Goal: Task Accomplishment & Management: Manage account settings

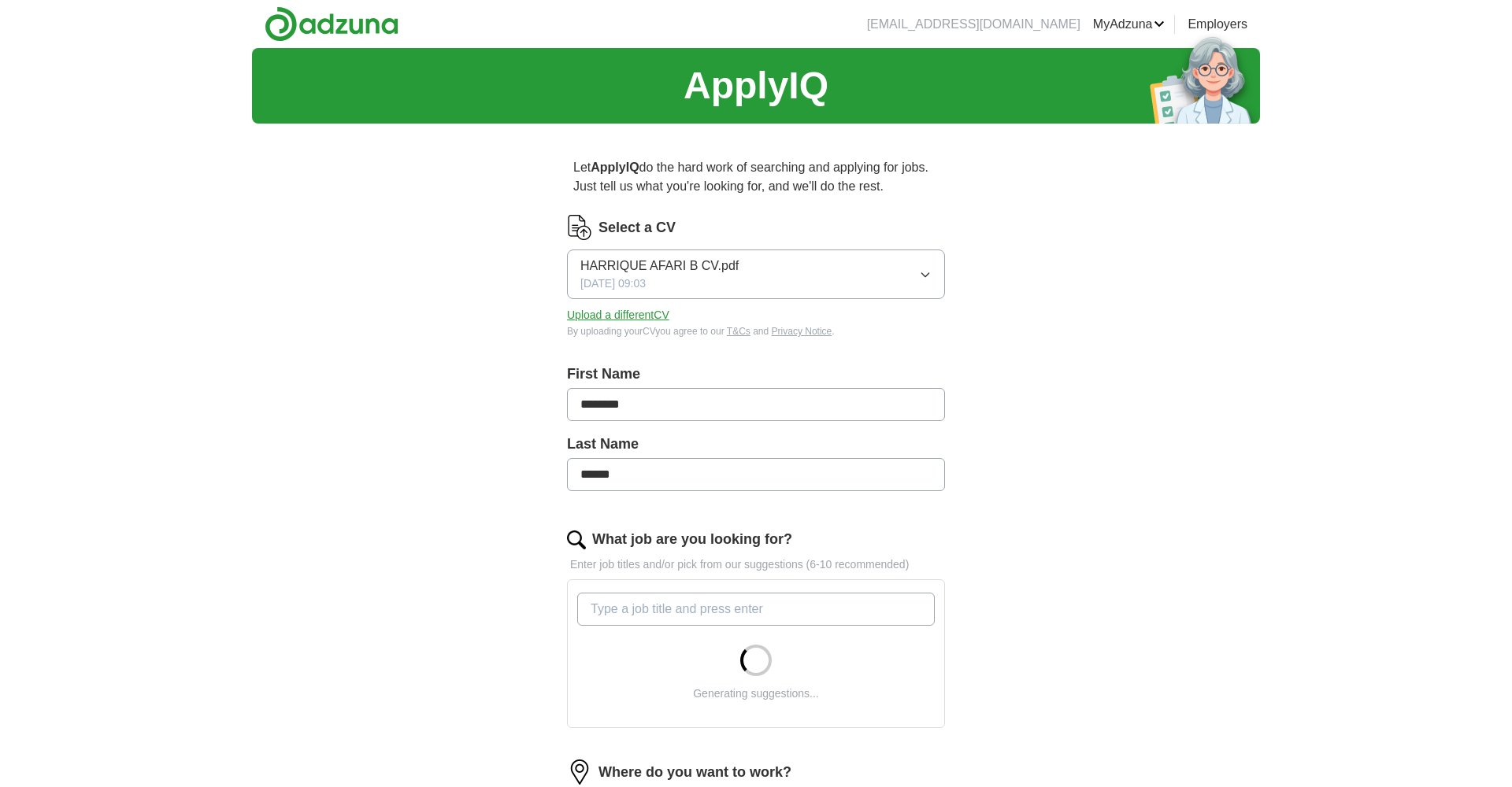
click at [601, 319] on button "Upload a different CV" at bounding box center [618, 315] width 103 height 16
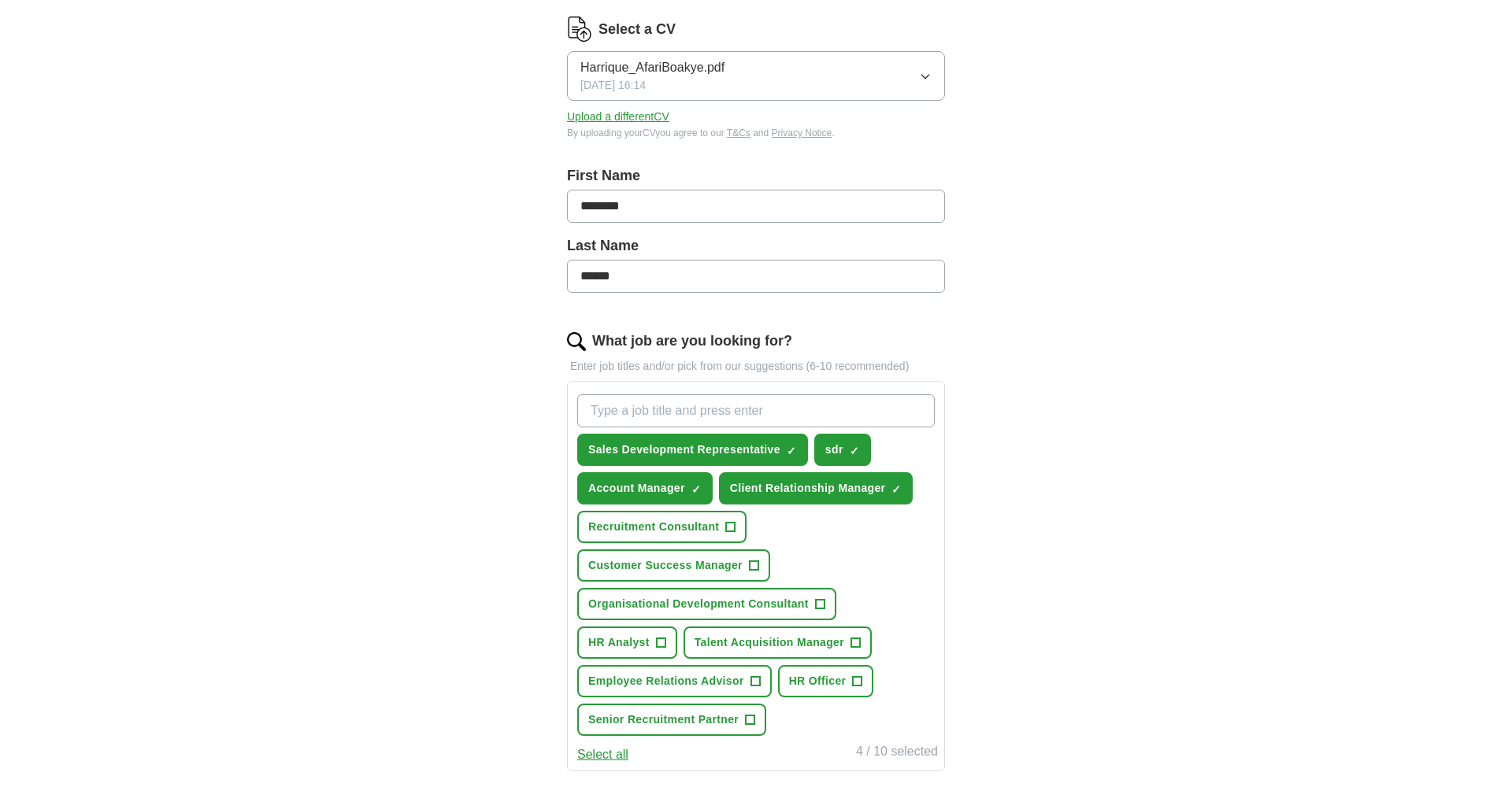
scroll to position [212, 0]
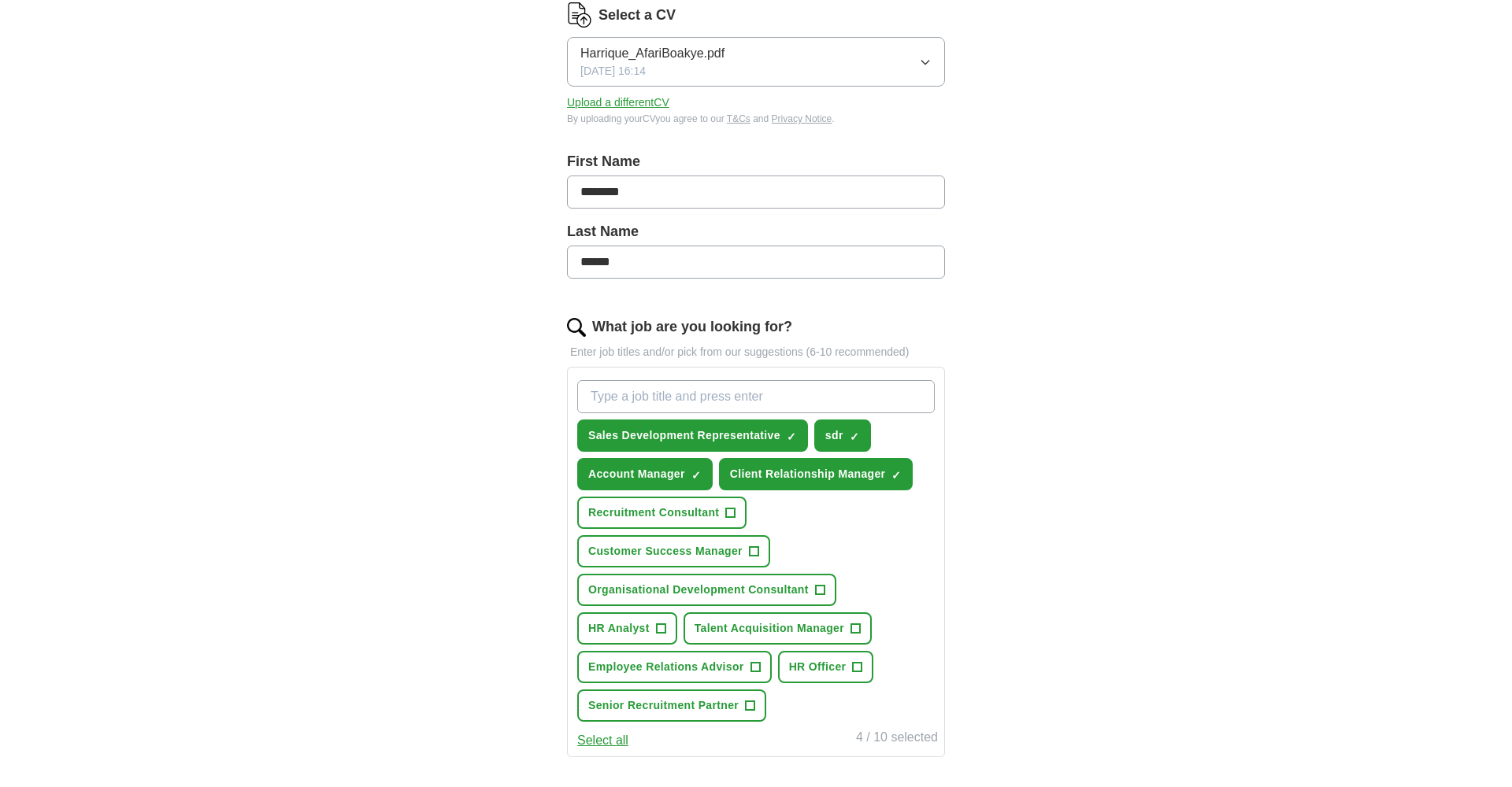
click at [0, 0] on span "×" at bounding box center [0, 0] width 0 height 0
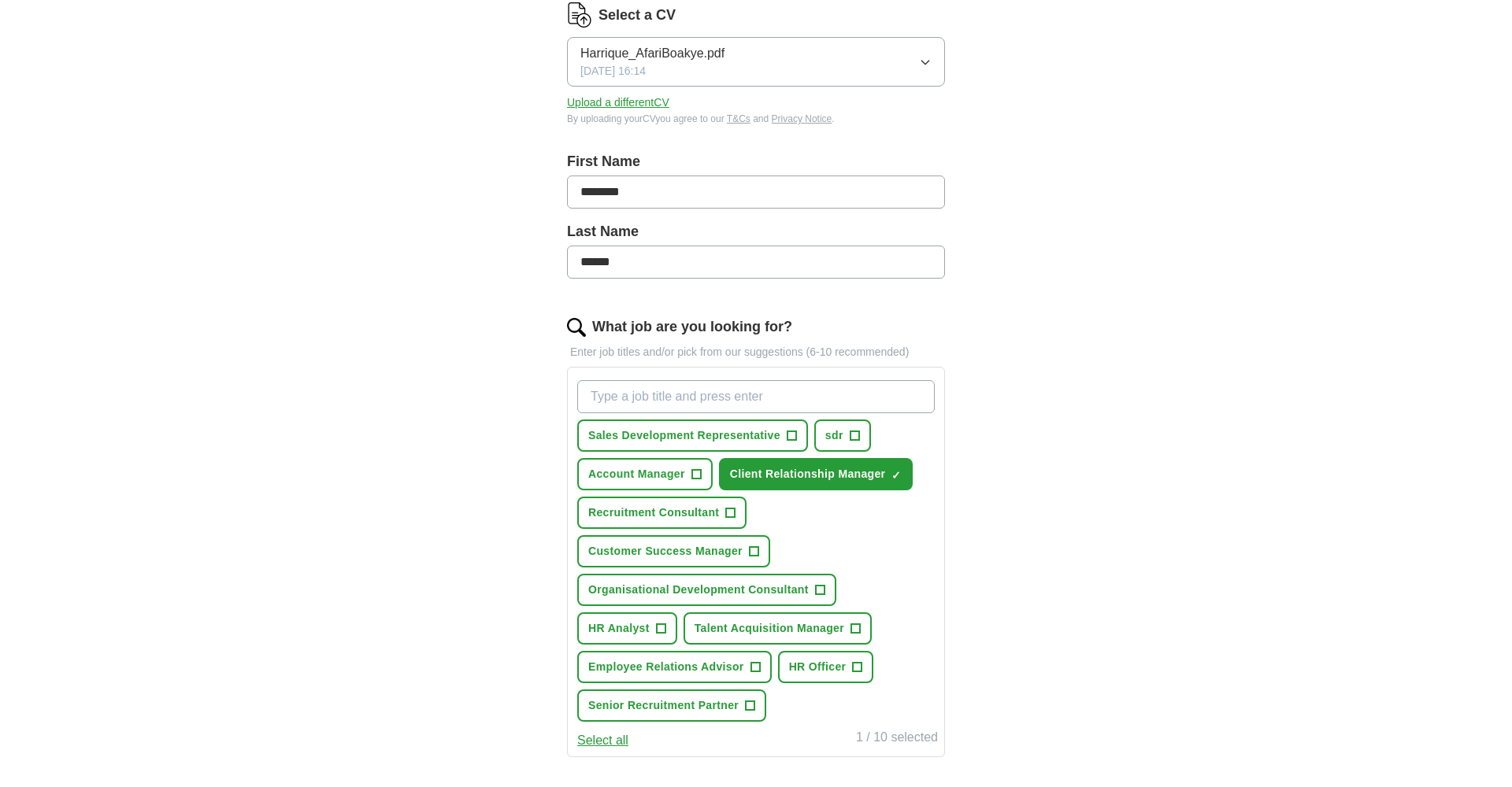
click at [0, 0] on span "×" at bounding box center [0, 0] width 0 height 0
type input "hr officer"
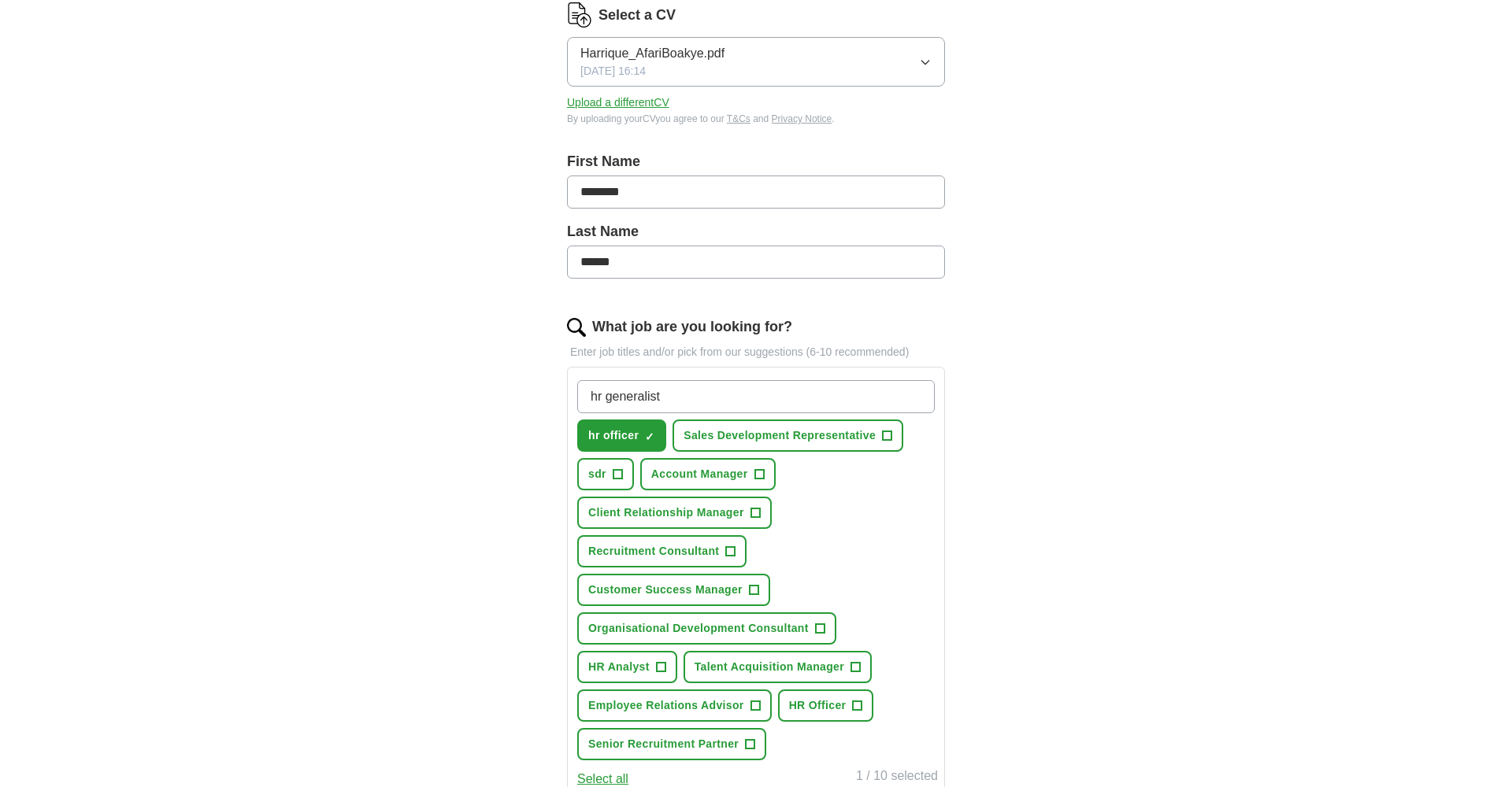
type input "hr generalist"
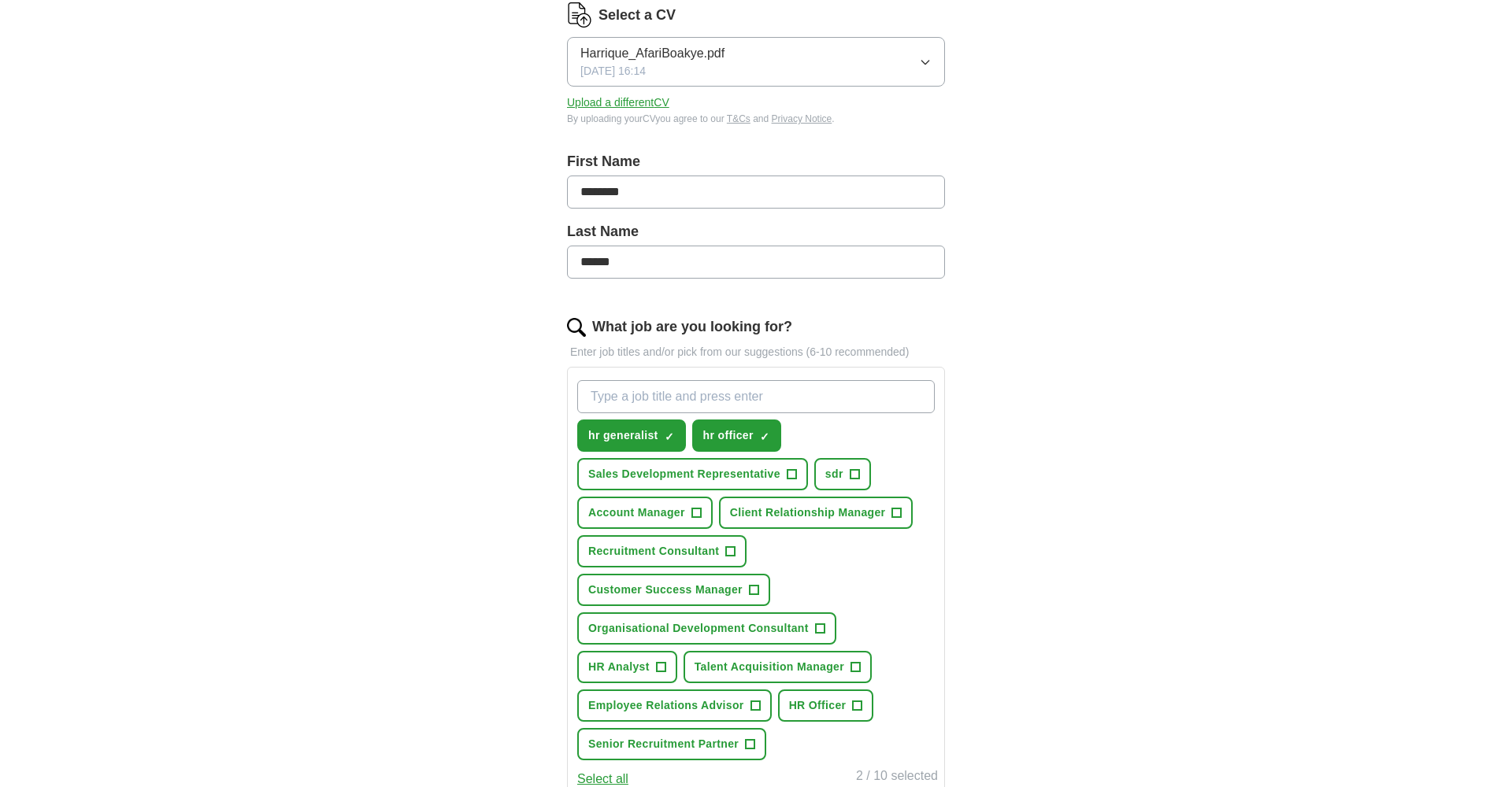
click at [677, 388] on input "What job are you looking for?" at bounding box center [755, 396] width 358 height 33
type input "hr advisor"
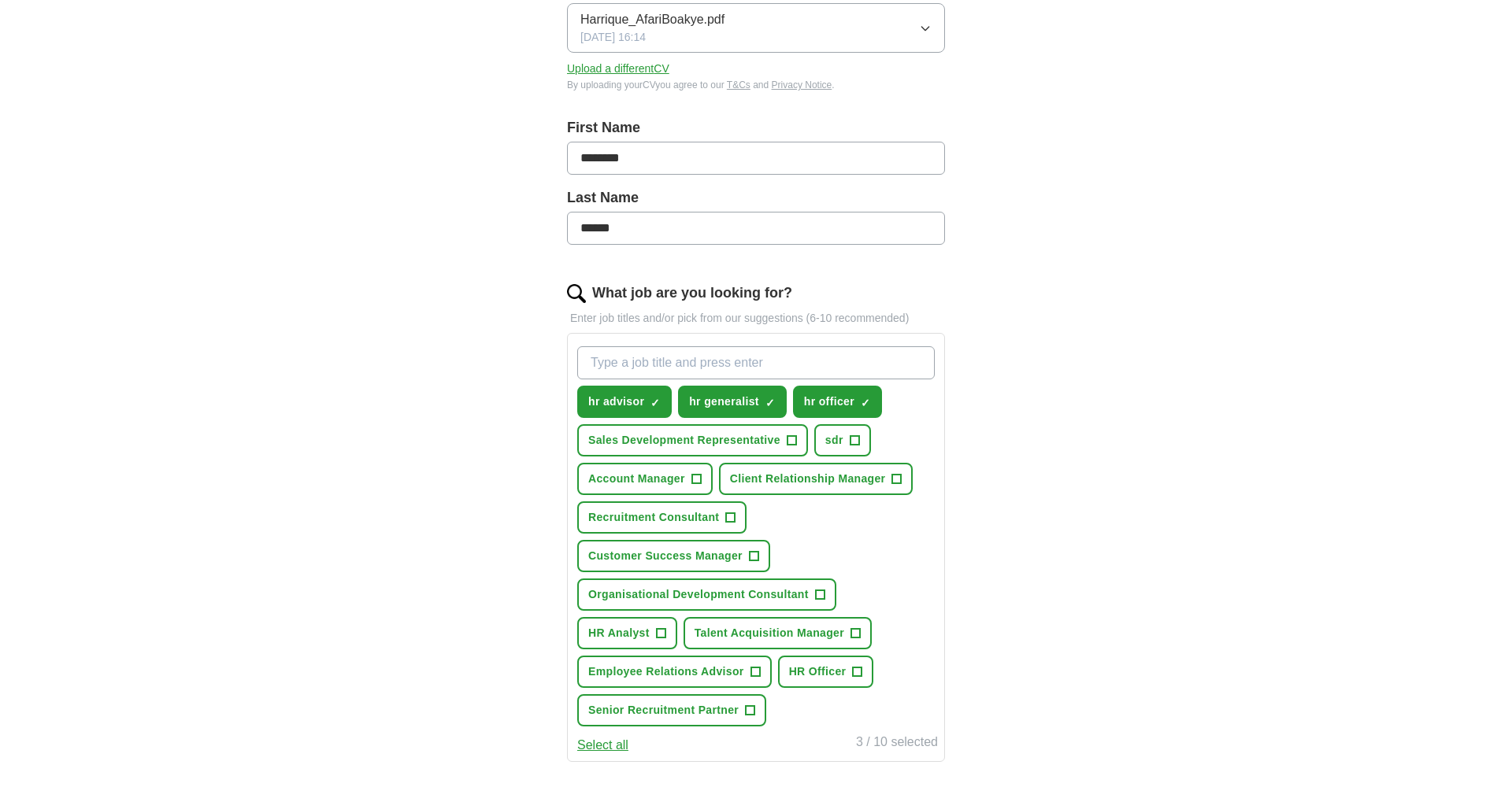
scroll to position [308, 0]
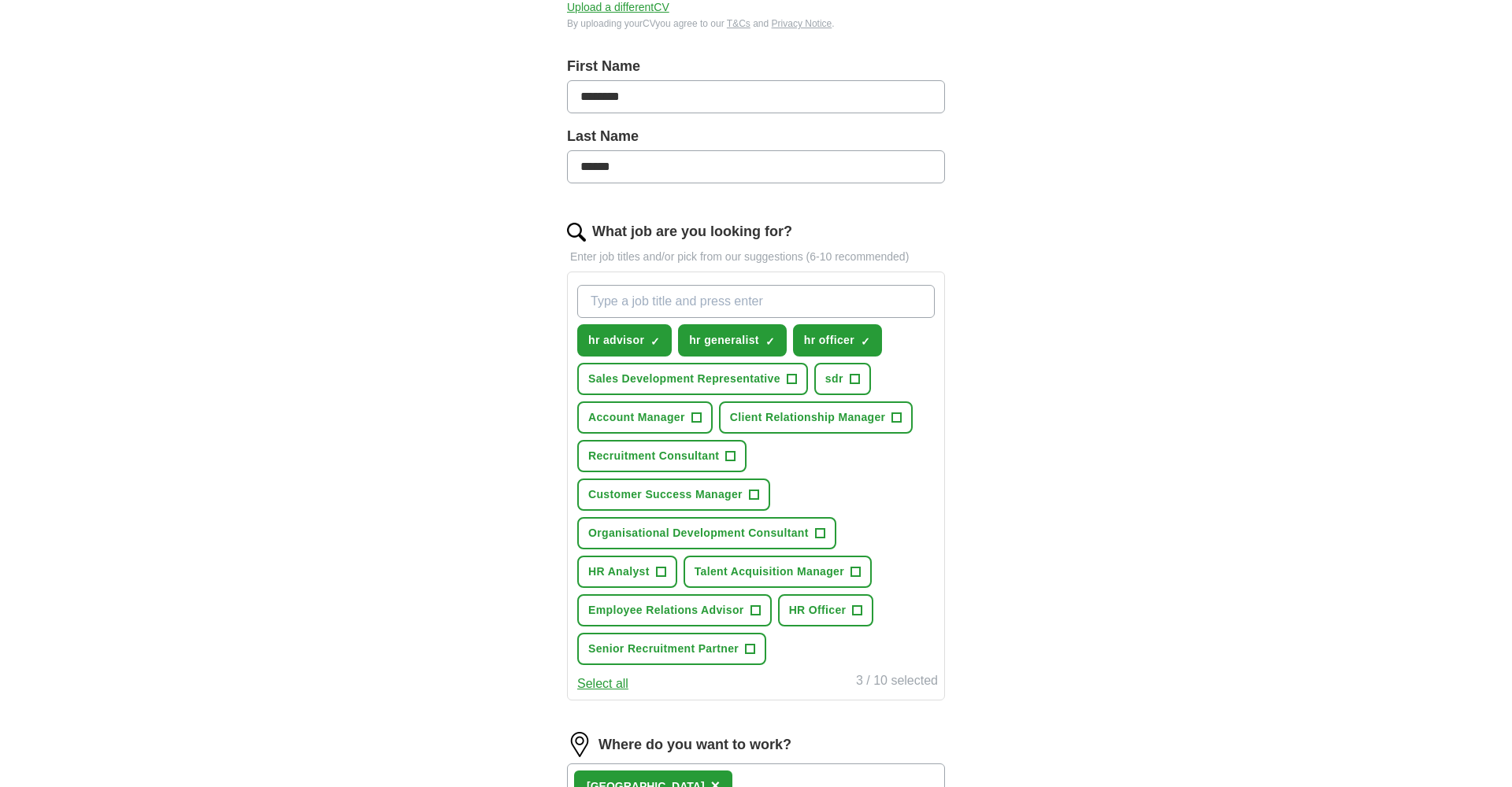
click at [623, 569] on span "HR Analyst" at bounding box center [618, 572] width 61 height 16
click at [837, 614] on span "HR Officer" at bounding box center [817, 610] width 57 height 16
click at [0, 0] on span "×" at bounding box center [0, 0] width 0 height 0
click at [469, 577] on div "ApplyIQ Let ApplyIQ do the hard work of searching and applying for jobs. Just t…" at bounding box center [756, 413] width 1008 height 1345
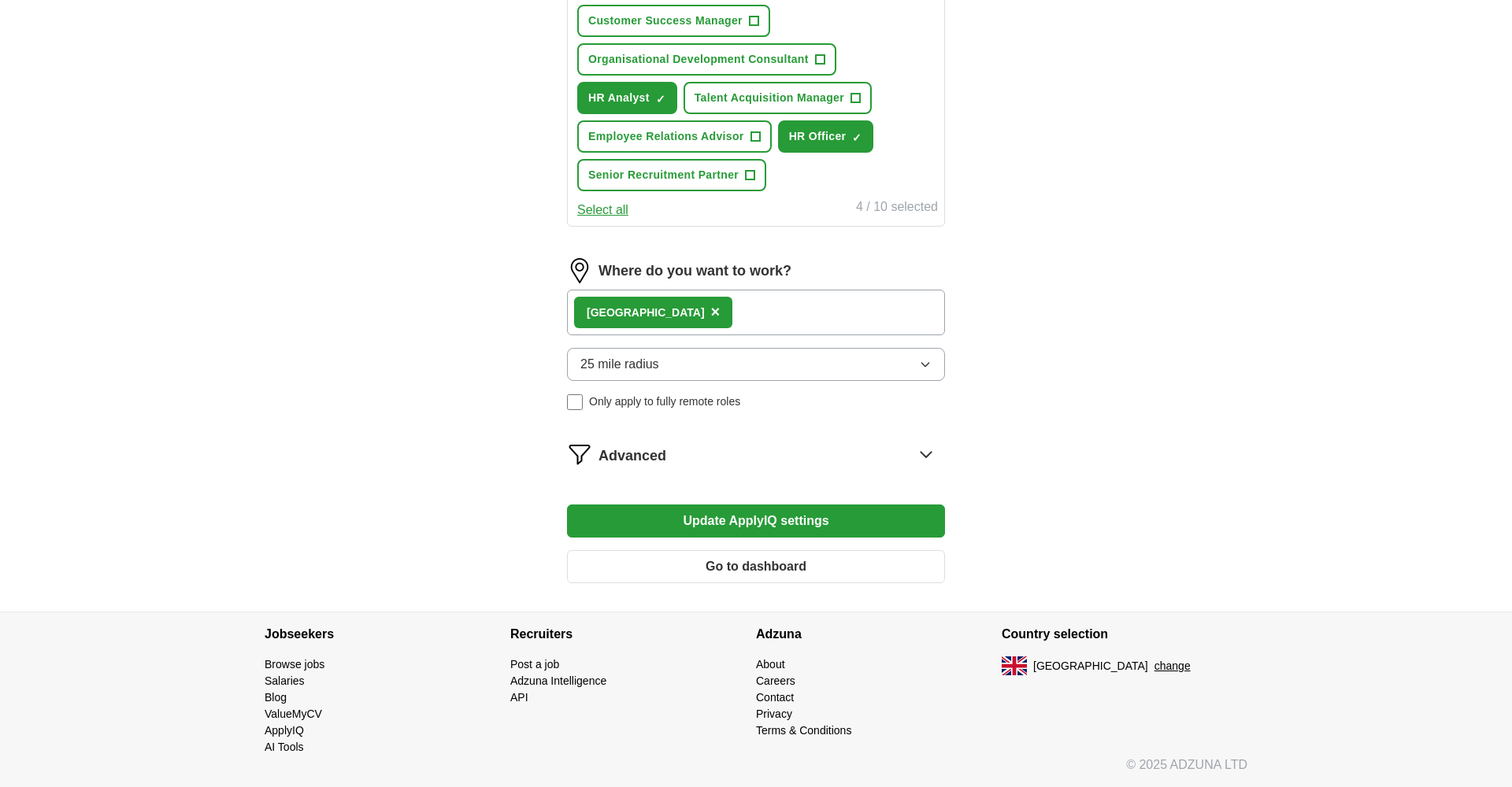
scroll to position [782, 0]
click at [714, 527] on button "Update ApplyIQ settings" at bounding box center [756, 521] width 378 height 33
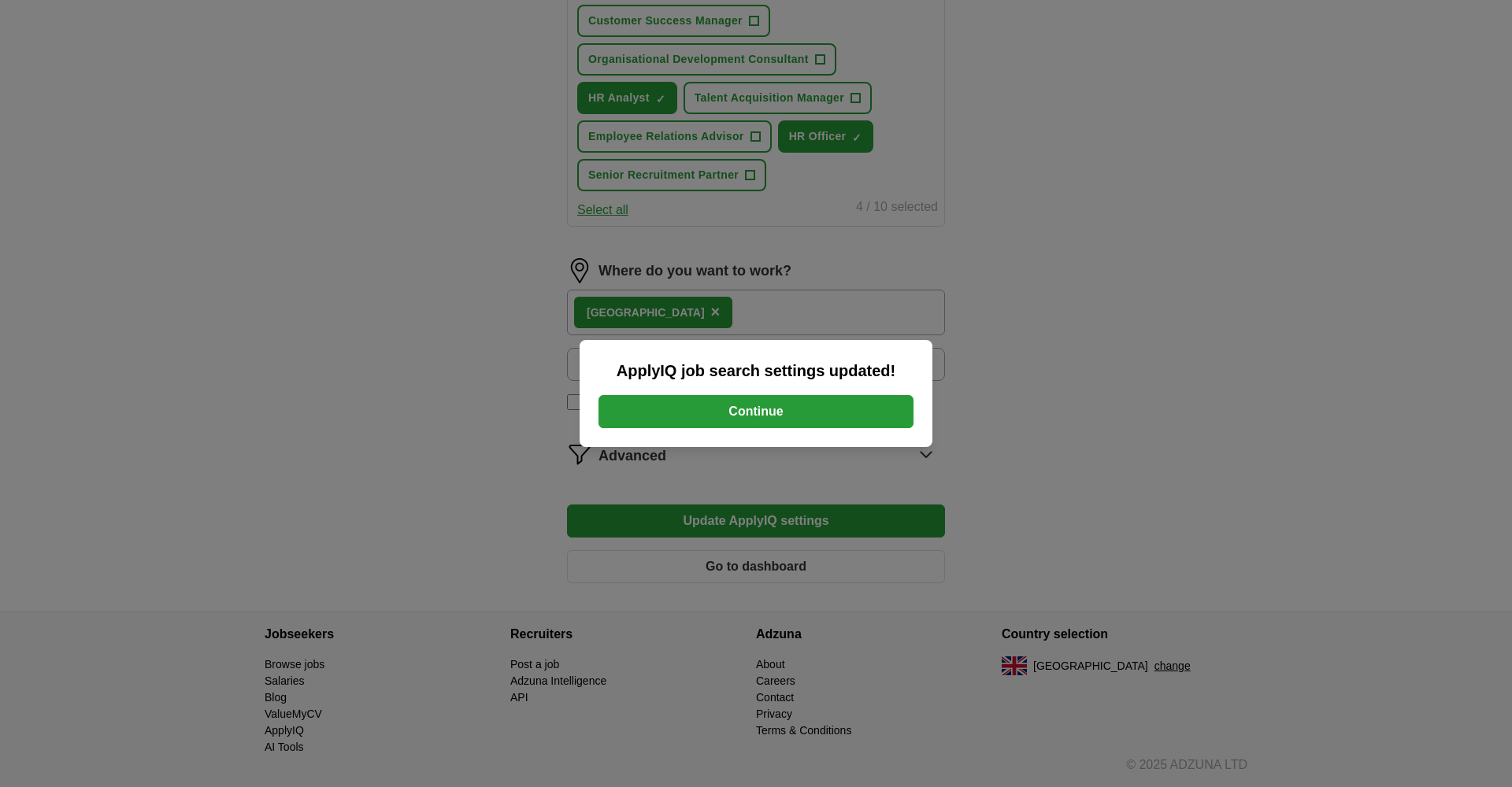
click at [711, 400] on button "Continue" at bounding box center [755, 412] width 315 height 33
